Goal: Task Accomplishment & Management: Use online tool/utility

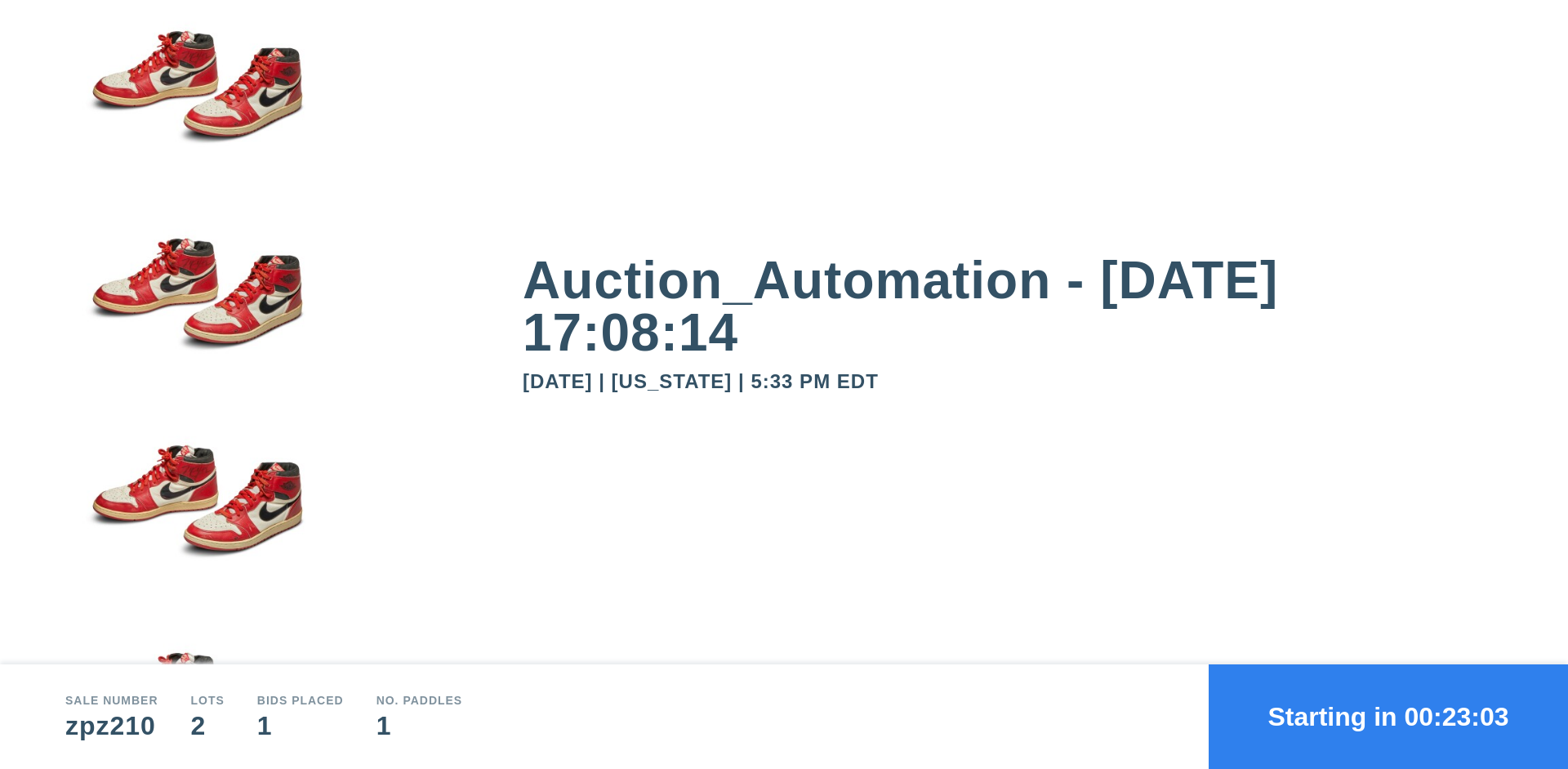
click at [1389, 716] on button "Starting in 00:23:03" at bounding box center [1388, 715] width 359 height 104
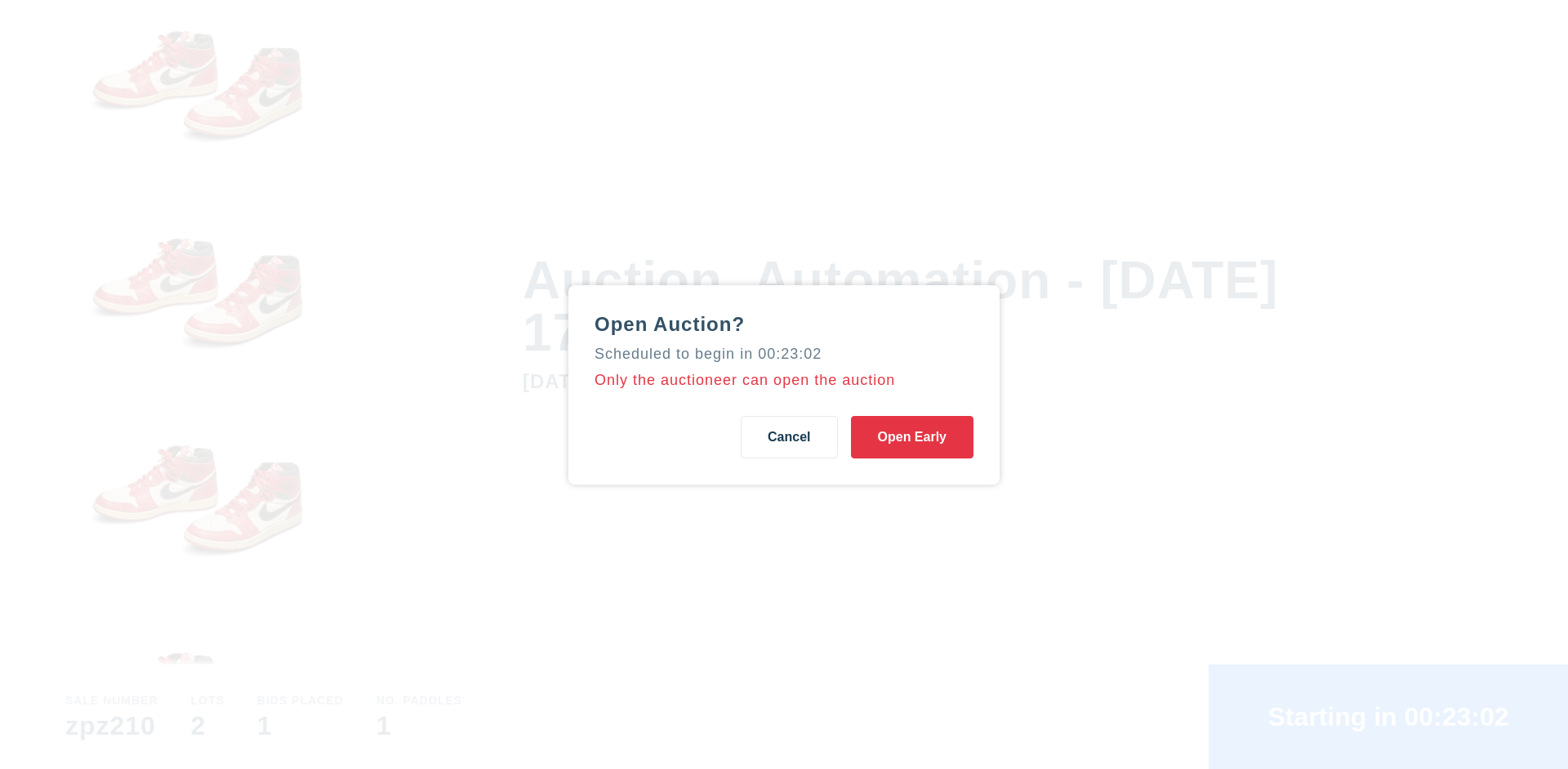
click at [912, 436] on button "Open Early" at bounding box center [913, 437] width 123 height 42
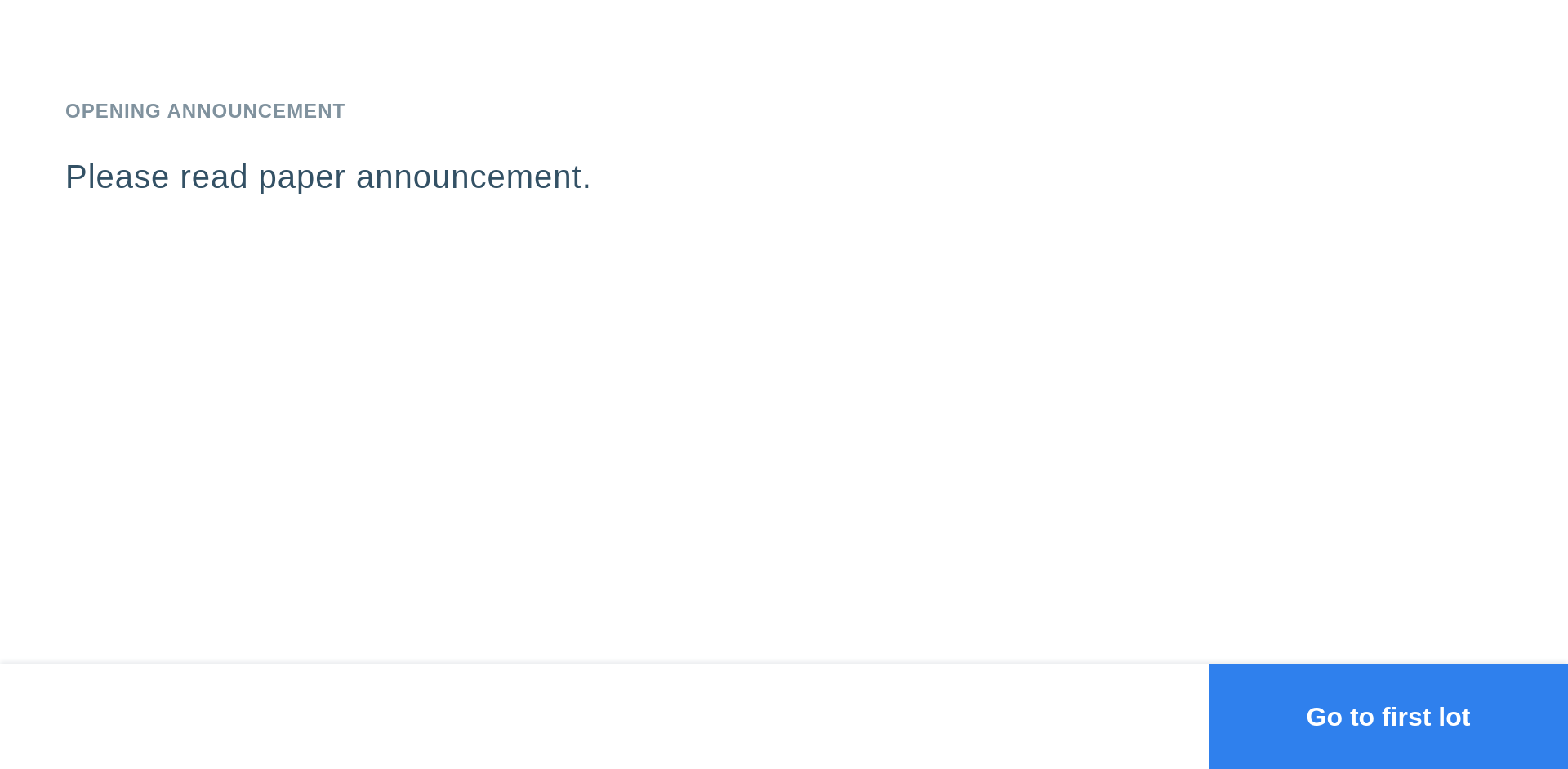
click at [1389, 716] on button "Go to first lot" at bounding box center [1388, 715] width 359 height 104
